Goal: Ask a question

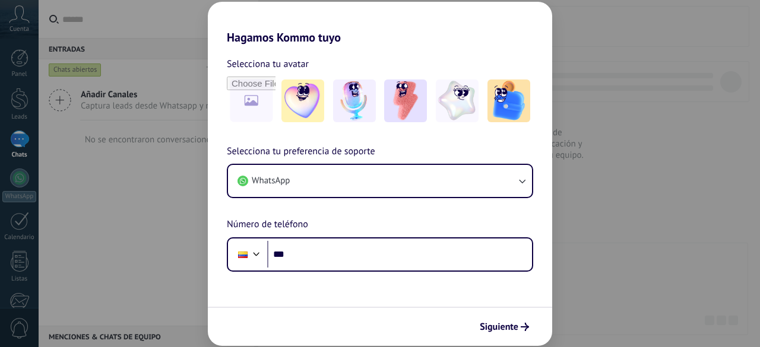
click at [405, 176] on button "WhatsApp" at bounding box center [380, 181] width 304 height 32
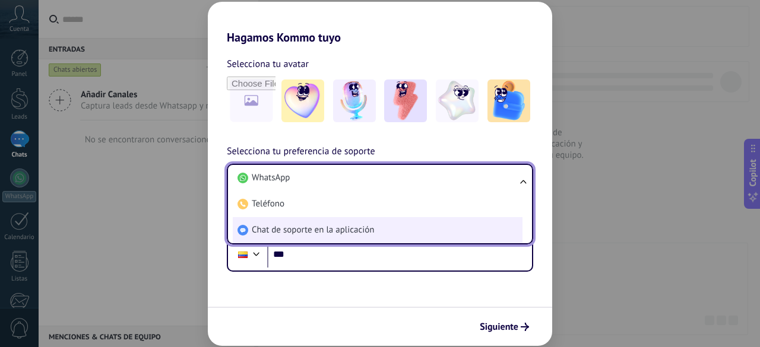
click at [409, 234] on li "Chat de soporte en la aplicación" at bounding box center [378, 230] width 290 height 26
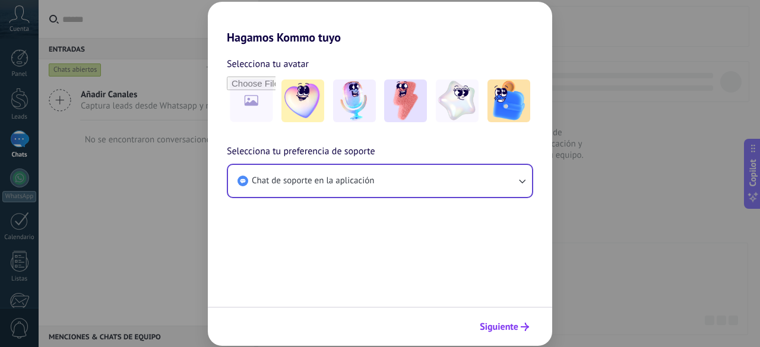
click at [512, 331] on span "Siguiente" at bounding box center [499, 327] width 39 height 8
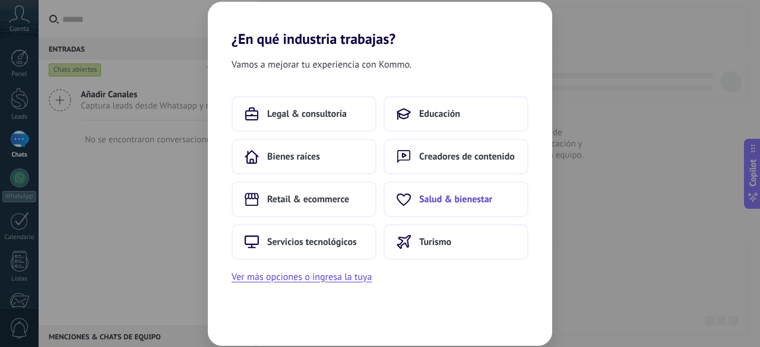
click at [462, 201] on span "Salud & bienestar" at bounding box center [455, 199] width 73 height 12
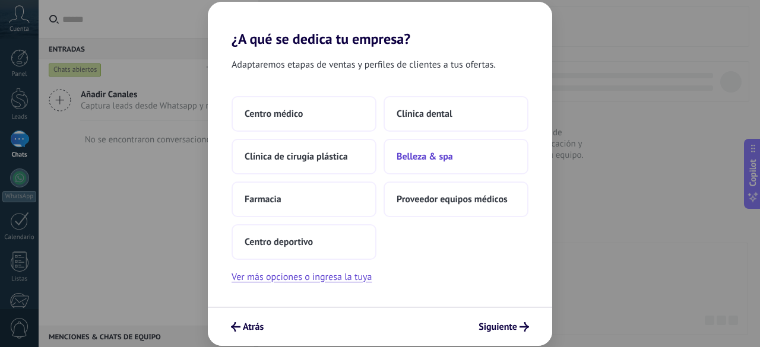
click at [454, 144] on button "Belleza & spa" at bounding box center [455, 157] width 145 height 36
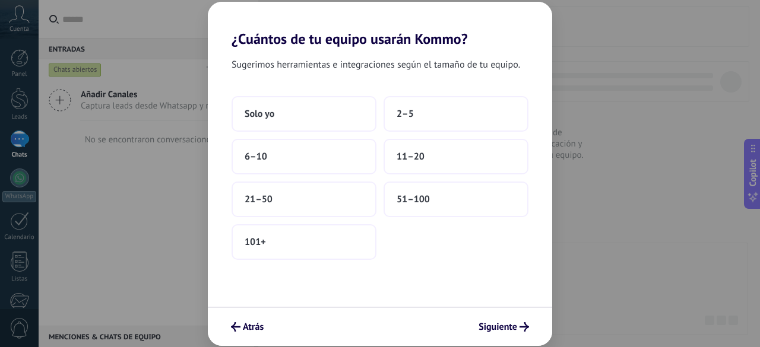
click at [454, 144] on button "11–20" at bounding box center [455, 157] width 145 height 36
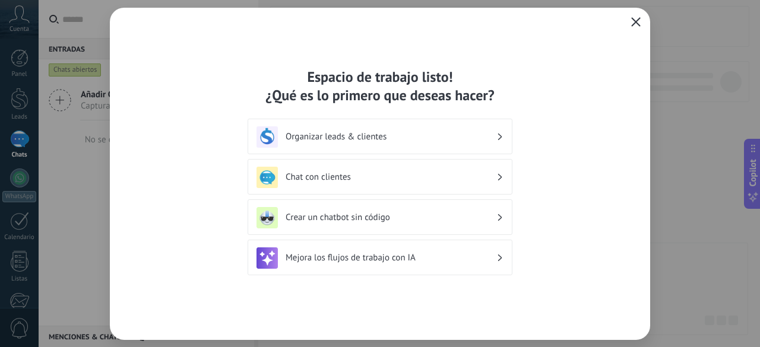
click at [630, 23] on button "button" at bounding box center [635, 22] width 15 height 17
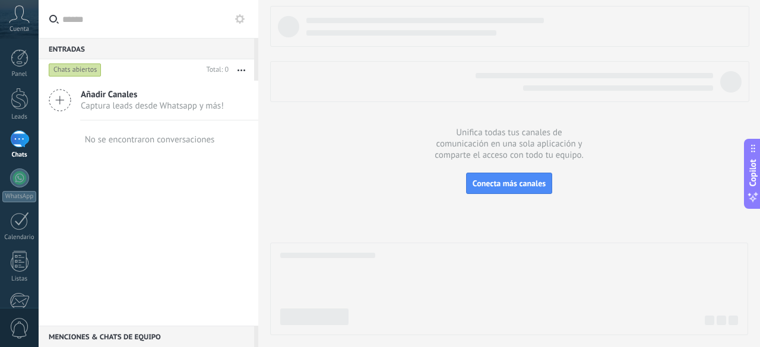
scroll to position [147, 0]
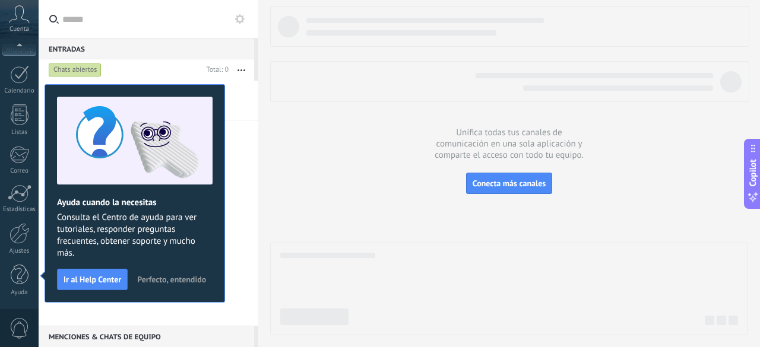
click at [170, 283] on span "Perfecto, entendido" at bounding box center [171, 279] width 69 height 8
